Goal: Transaction & Acquisition: Download file/media

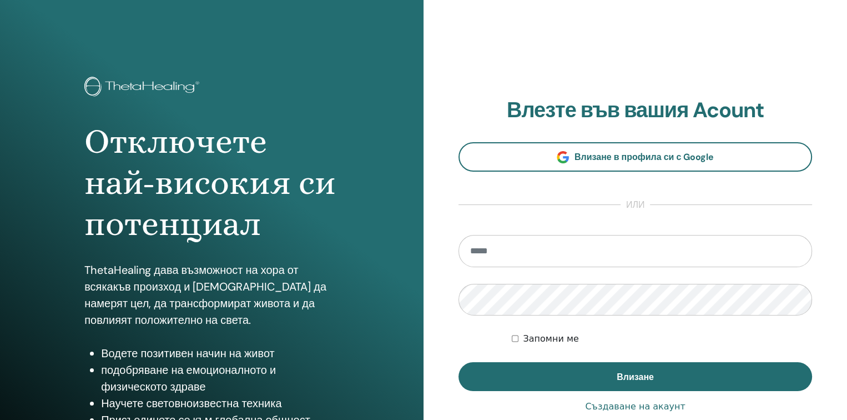
type input "**********"
click at [522, 340] on div "Запомни ме" at bounding box center [662, 338] width 300 height 13
click at [518, 336] on div "Запомни ме" at bounding box center [662, 338] width 300 height 13
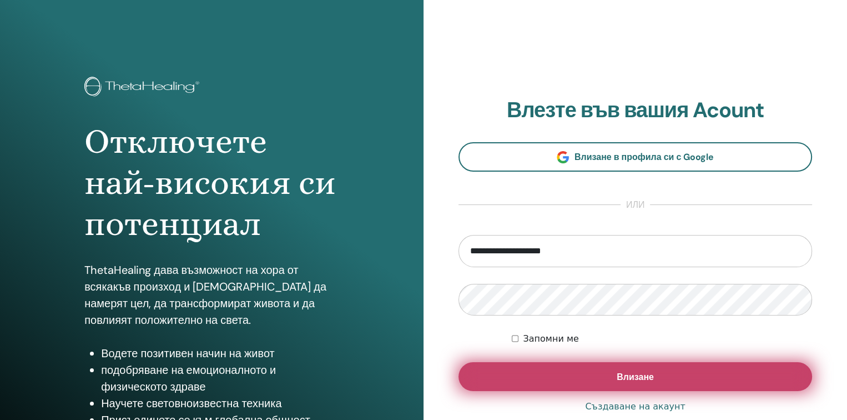
click at [542, 376] on button "Влизане" at bounding box center [634, 376] width 353 height 29
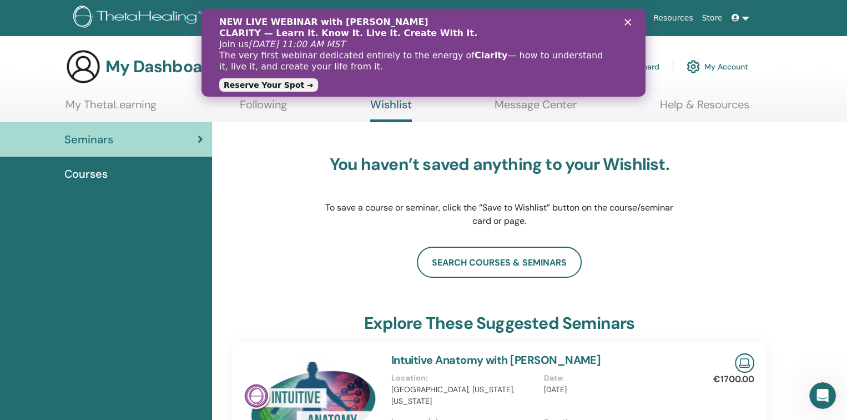
click at [628, 22] on polygon "Close" at bounding box center [627, 22] width 7 height 7
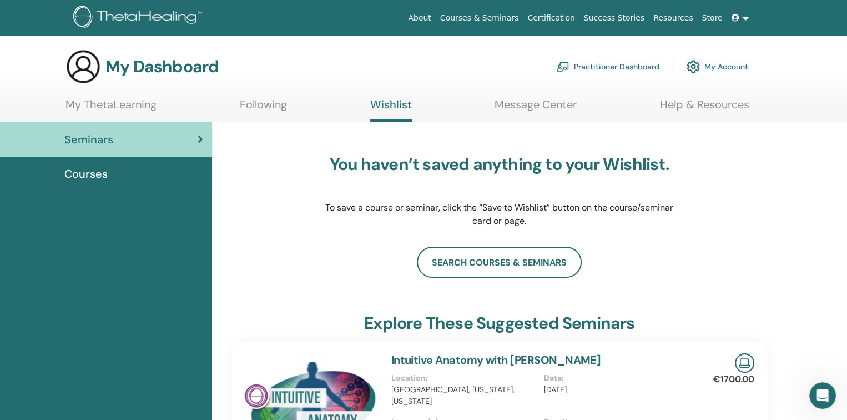
click at [131, 107] on link "My ThetaLearning" at bounding box center [110, 109] width 91 height 22
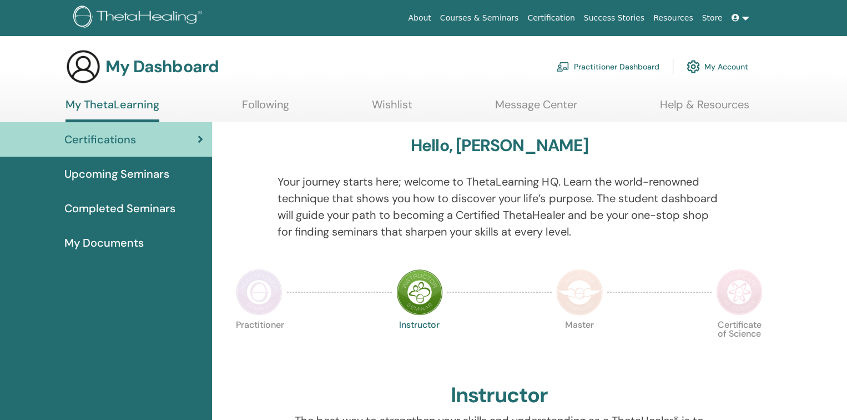
click at [131, 140] on span "Certifications" at bounding box center [100, 139] width 72 height 17
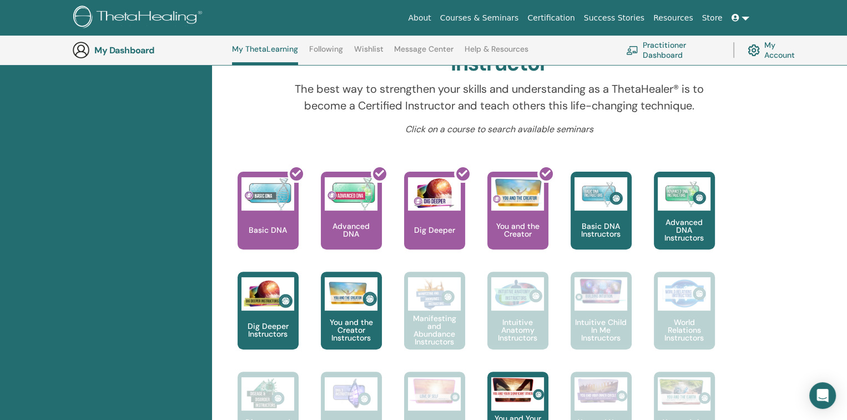
scroll to position [362, 0]
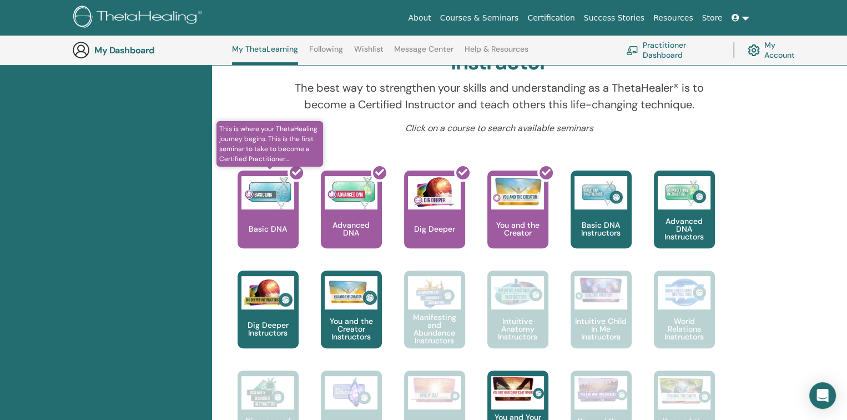
click at [262, 220] on div at bounding box center [274, 214] width 61 height 100
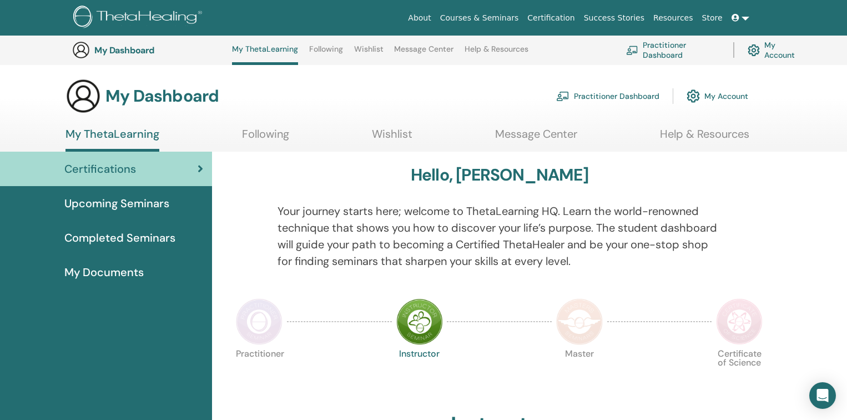
scroll to position [362, 0]
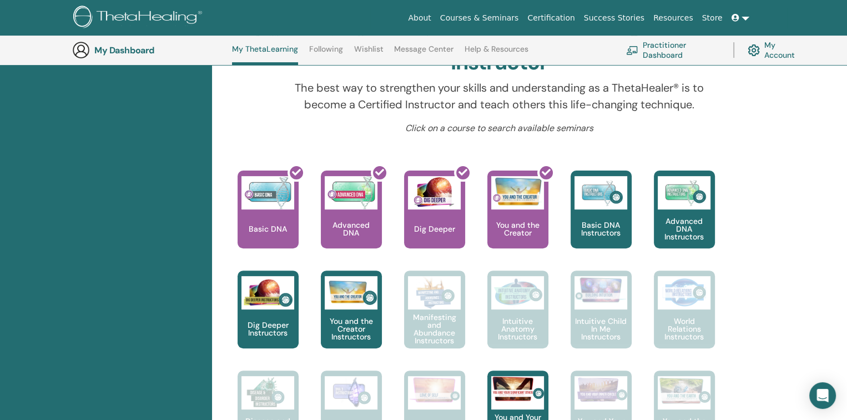
click at [769, 49] on link "My Account" at bounding box center [776, 50] width 56 height 24
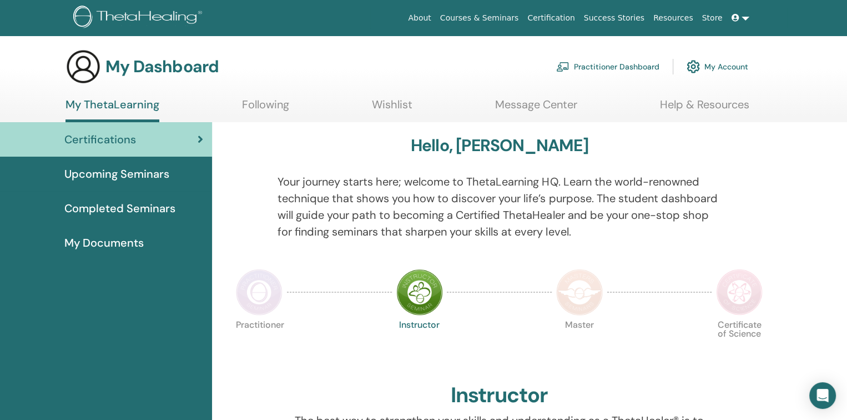
click at [253, 108] on link "Following" at bounding box center [265, 109] width 47 height 22
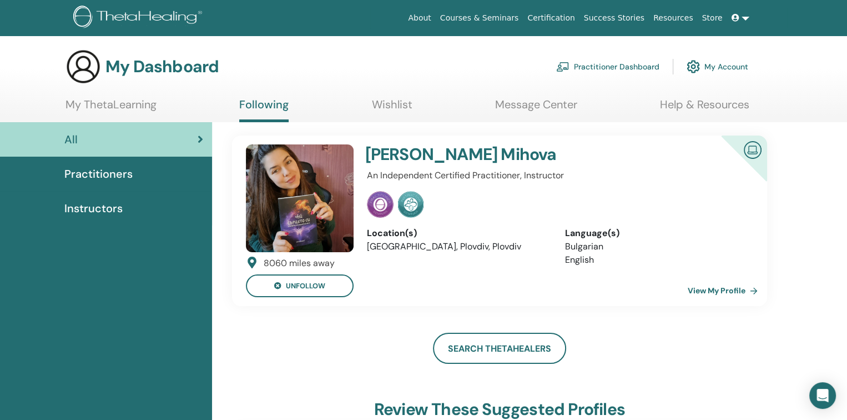
click at [123, 178] on span "Practitioners" at bounding box center [98, 173] width 68 height 17
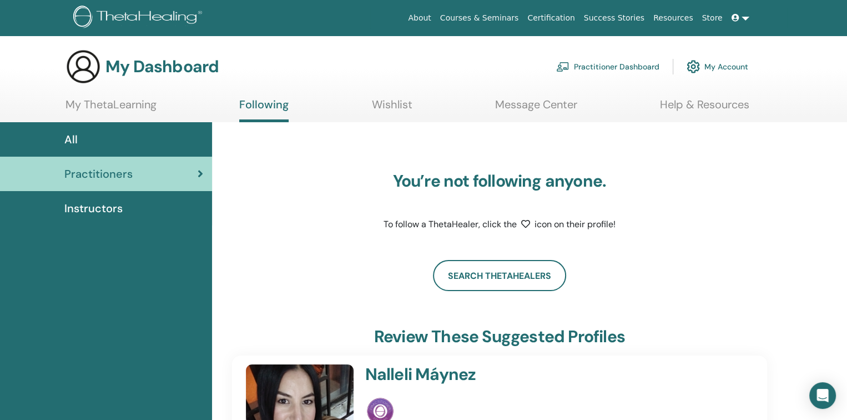
click at [110, 203] on span "Instructors" at bounding box center [93, 208] width 58 height 17
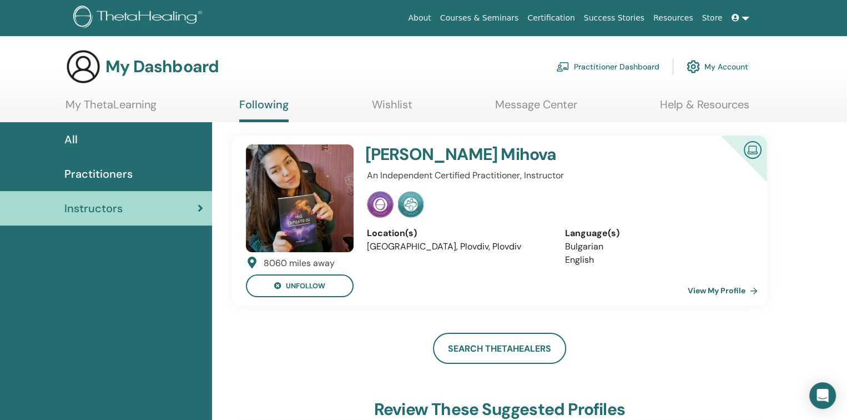
click at [105, 65] on h3 "My Dashboard" at bounding box center [161, 67] width 113 height 20
click at [109, 21] on img at bounding box center [139, 18] width 133 height 25
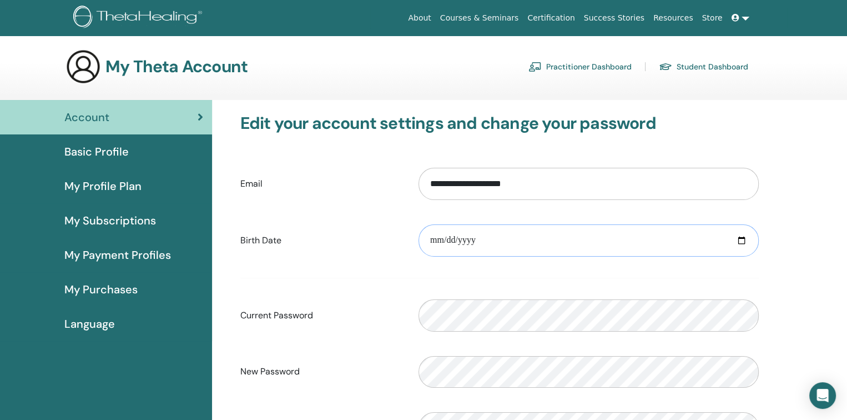
click at [740, 242] on input "date" at bounding box center [588, 240] width 340 height 32
type input "**********"
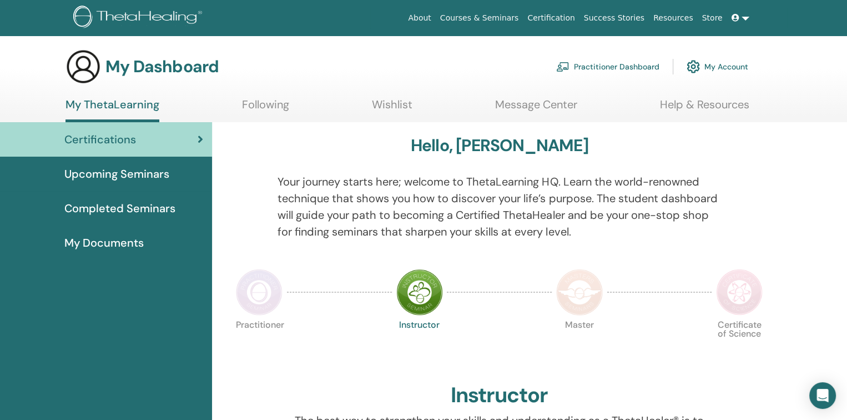
click at [143, 211] on span "Completed Seminars" at bounding box center [119, 208] width 111 height 17
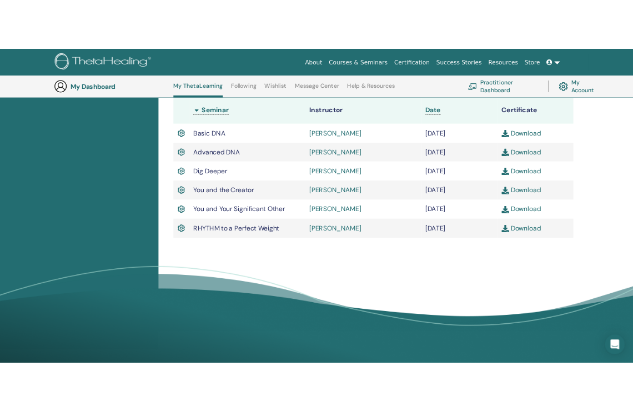
scroll to position [251, 0]
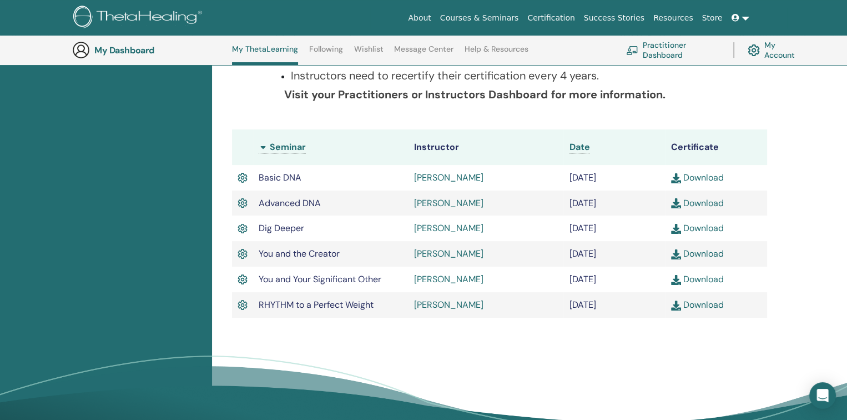
click at [712, 303] on link "Download" at bounding box center [697, 305] width 53 height 12
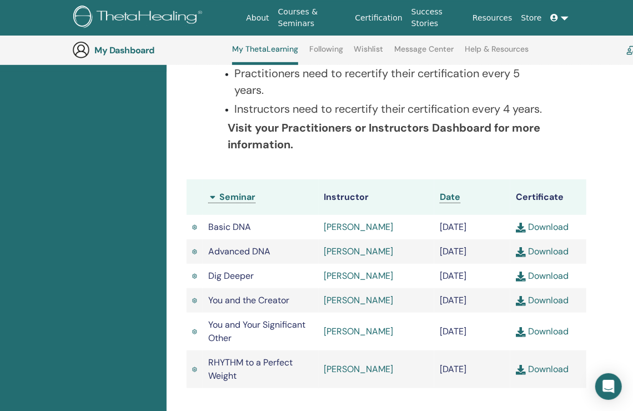
click at [544, 331] on link "Download" at bounding box center [542, 331] width 53 height 12
click at [543, 299] on link "Download" at bounding box center [542, 300] width 53 height 12
click at [544, 276] on link "Download" at bounding box center [542, 276] width 53 height 12
click at [548, 249] on link "Download" at bounding box center [542, 251] width 53 height 12
click at [550, 226] on link "Download" at bounding box center [542, 227] width 53 height 12
